Goal: Information Seeking & Learning: Learn about a topic

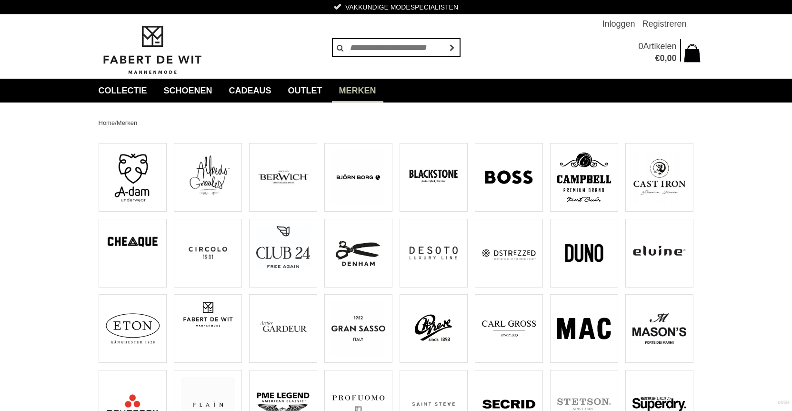
click at [451, 246] on img at bounding box center [434, 253] width 54 height 54
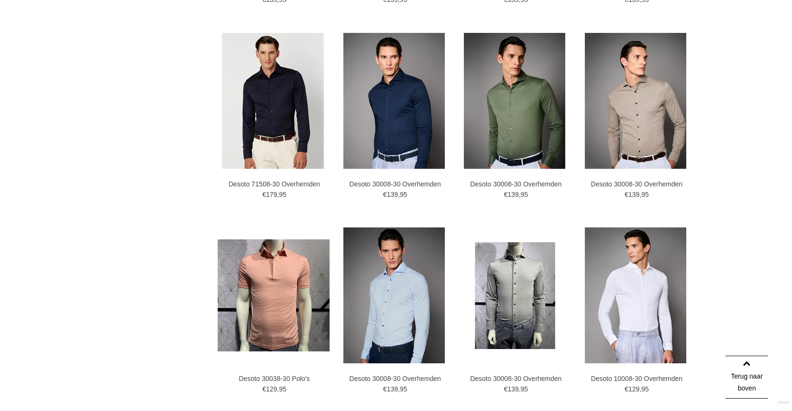
scroll to position [810, 0]
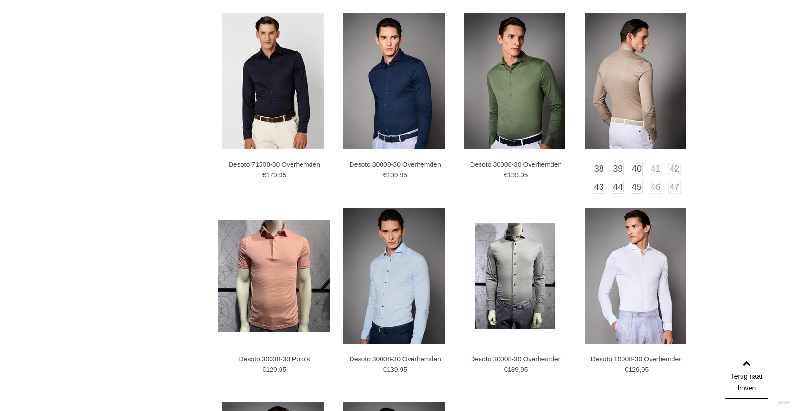
click at [645, 70] on img at bounding box center [635, 81] width 101 height 136
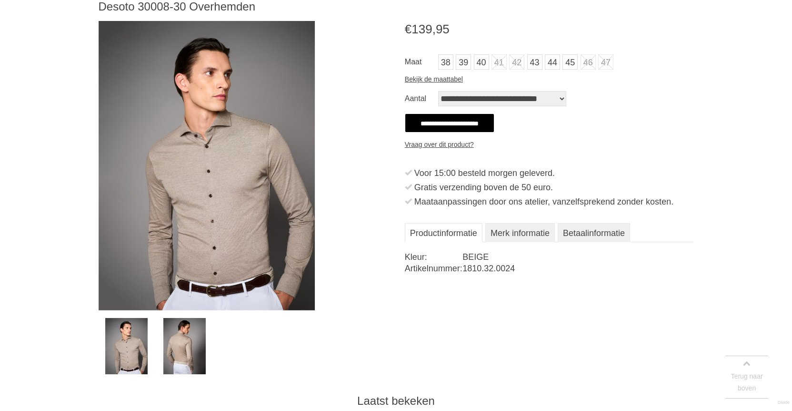
scroll to position [143, 0]
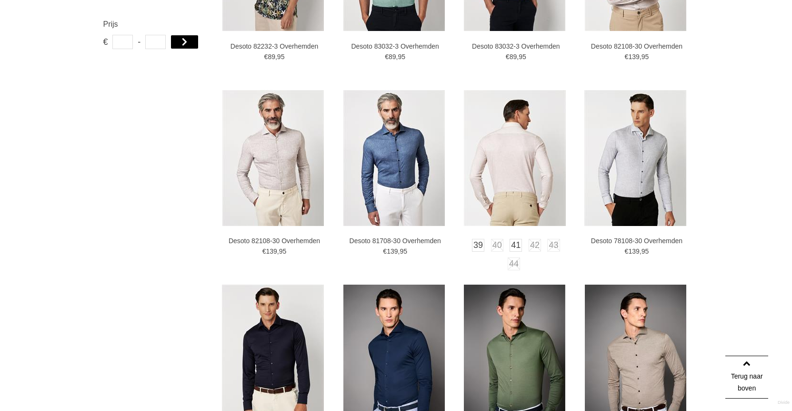
scroll to position [723, 0]
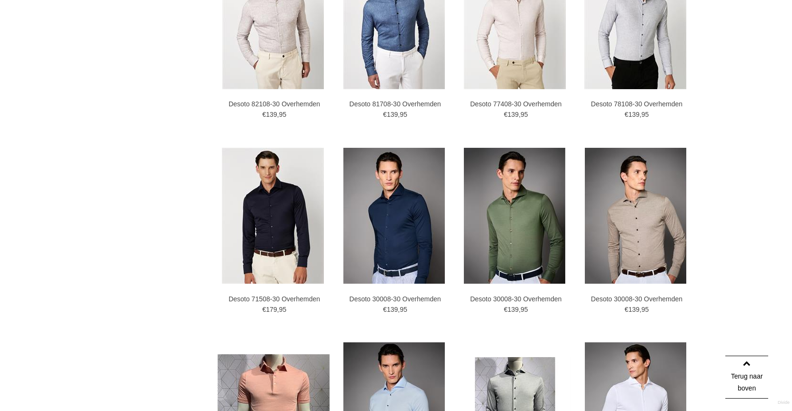
drag, startPoint x: 276, startPoint y: 171, endPoint x: 154, endPoint y: 131, distance: 128.7
click at [154, 131] on div "Home / Desoto / Categorieën collectie Overhemden Polo's Merken Circolo -" at bounding box center [396, 87] width 610 height 1320
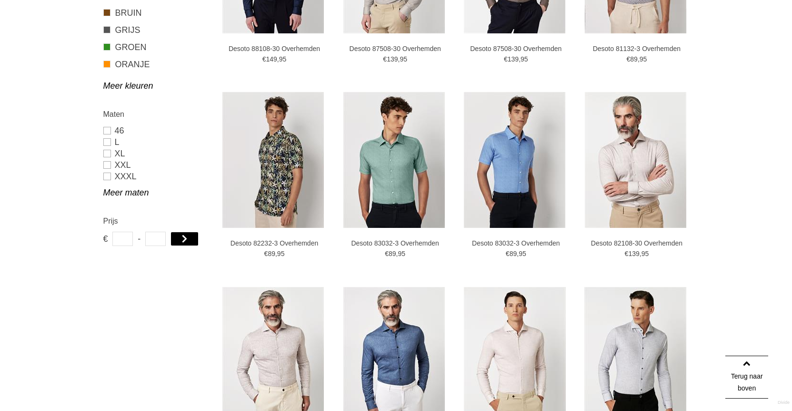
scroll to position [390, 0]
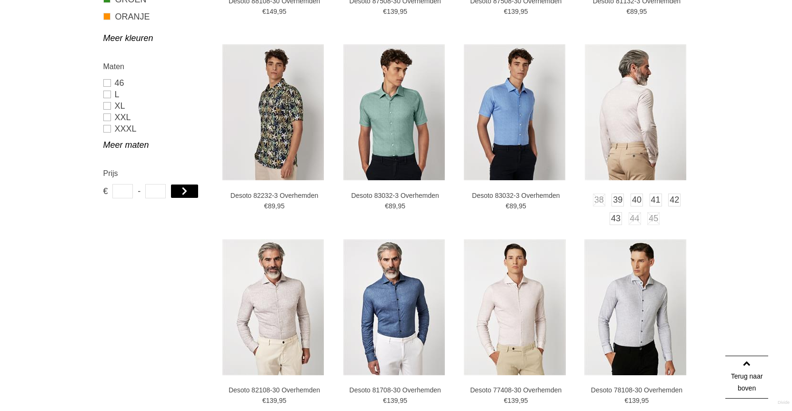
click at [641, 135] on img at bounding box center [635, 112] width 101 height 136
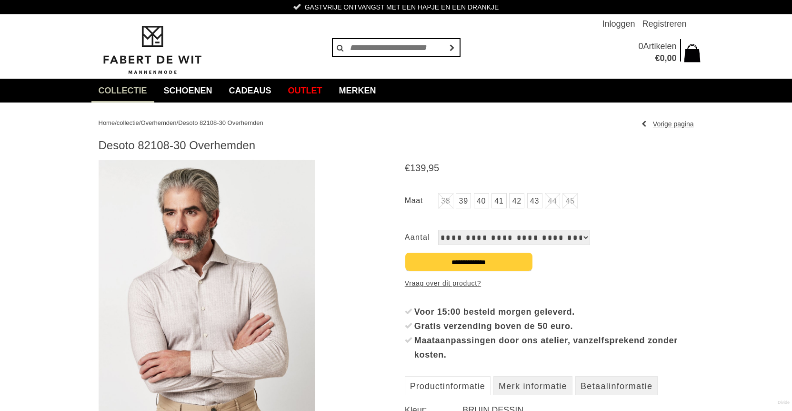
click at [216, 303] on img at bounding box center [207, 304] width 217 height 289
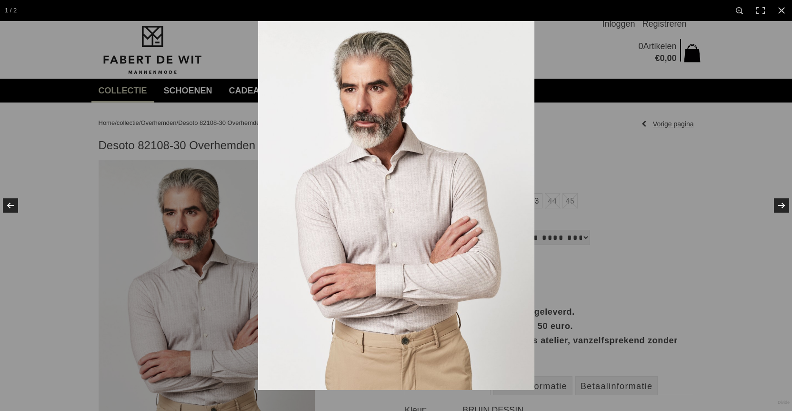
click at [370, 196] on img at bounding box center [396, 205] width 276 height 369
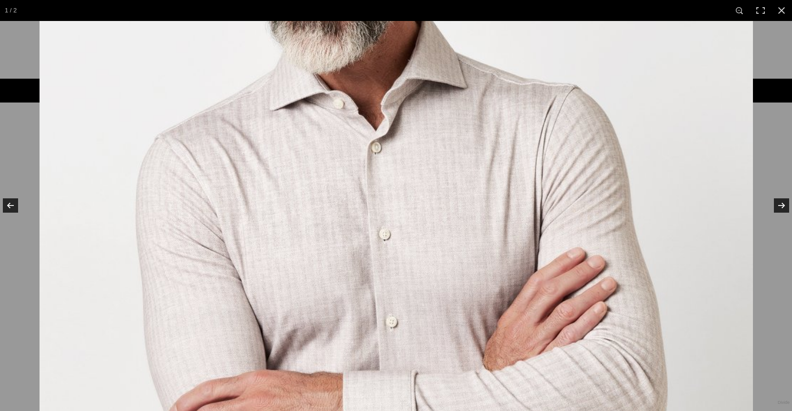
click at [370, 196] on img at bounding box center [397, 220] width 714 height 953
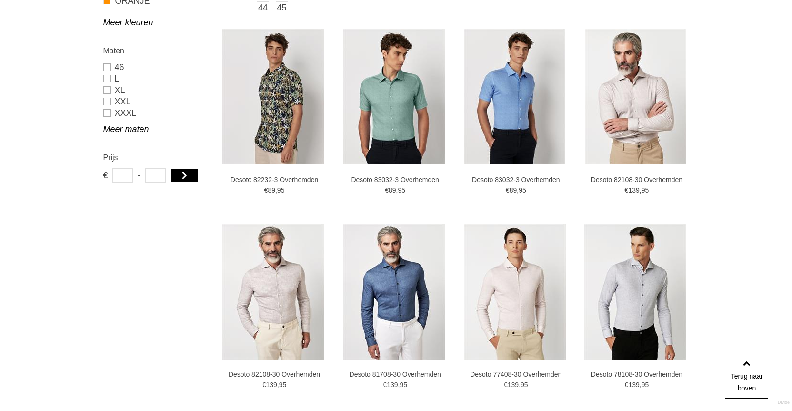
scroll to position [531, 0]
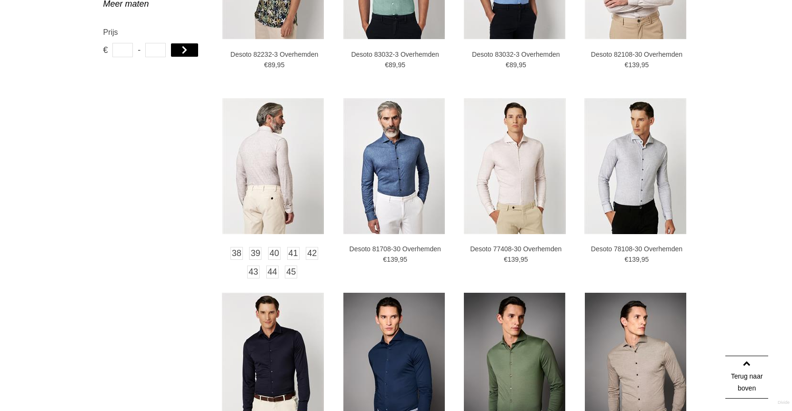
click at [269, 186] on img at bounding box center [272, 166] width 101 height 136
